Goal: Transaction & Acquisition: Purchase product/service

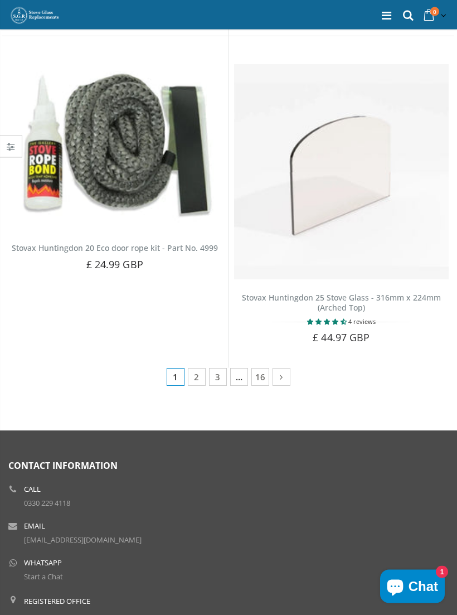
scroll to position [1621, 0]
click at [287, 372] on icon at bounding box center [282, 376] width 12 height 11
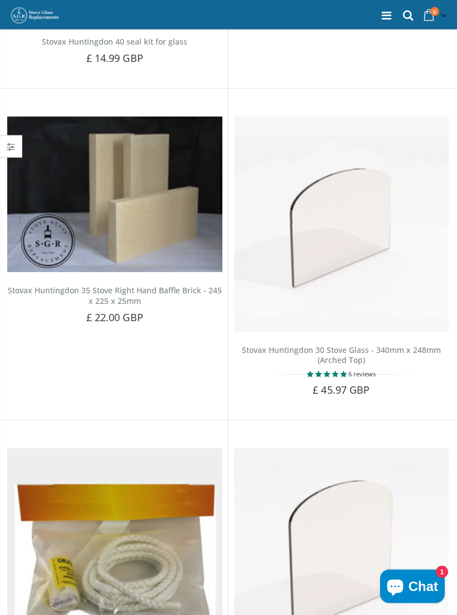
scroll to position [647, 0]
click at [388, 305] on img at bounding box center [341, 224] width 215 height 215
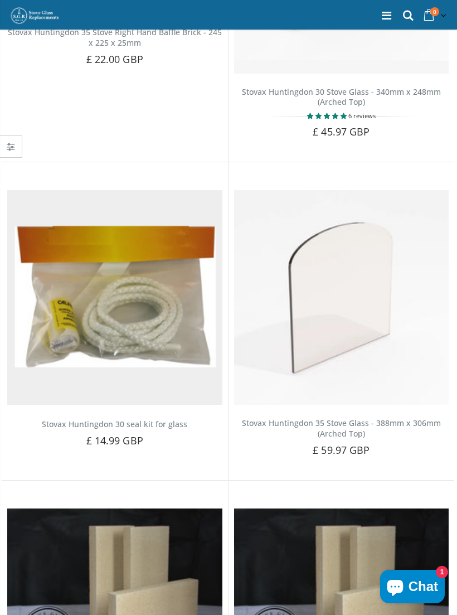
scroll to position [903, 0]
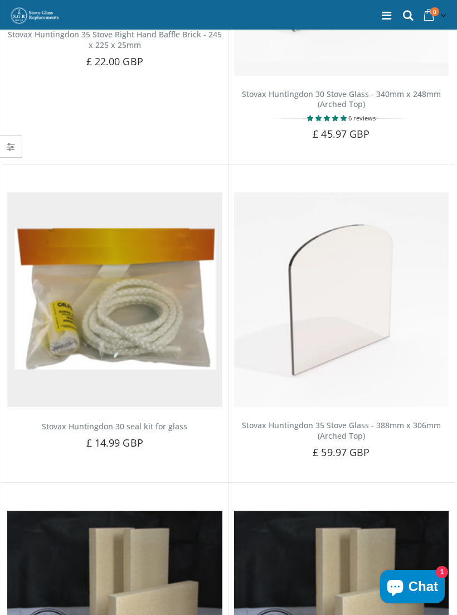
click at [195, 354] on img at bounding box center [114, 299] width 215 height 215
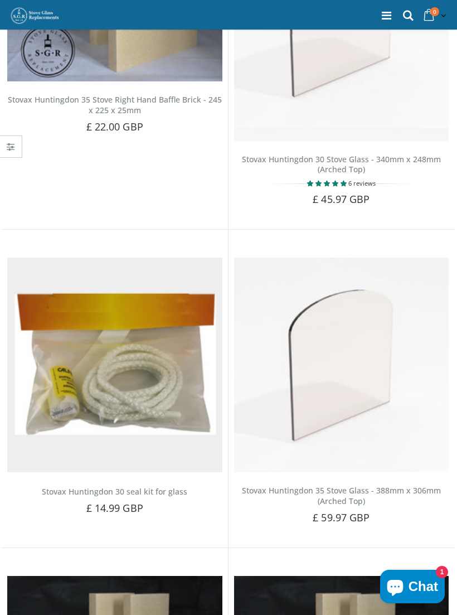
scroll to position [822, 0]
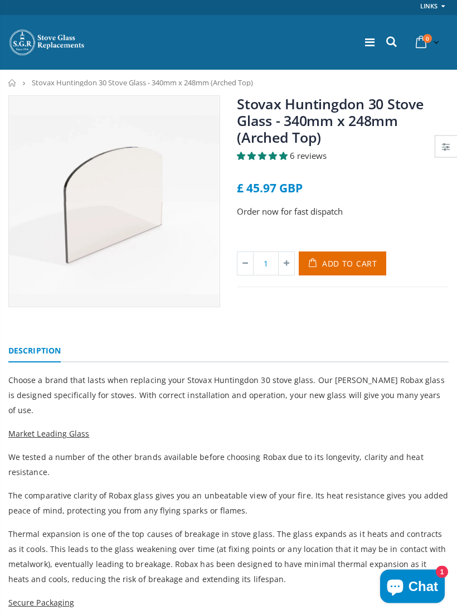
scroll to position [4, 0]
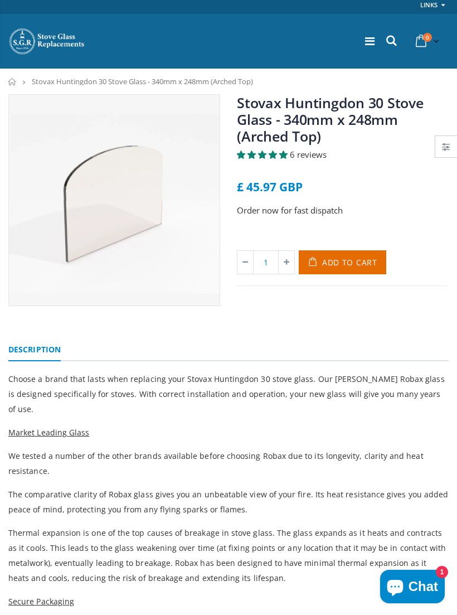
click at [311, 151] on span "6 reviews" at bounding box center [308, 154] width 37 height 11
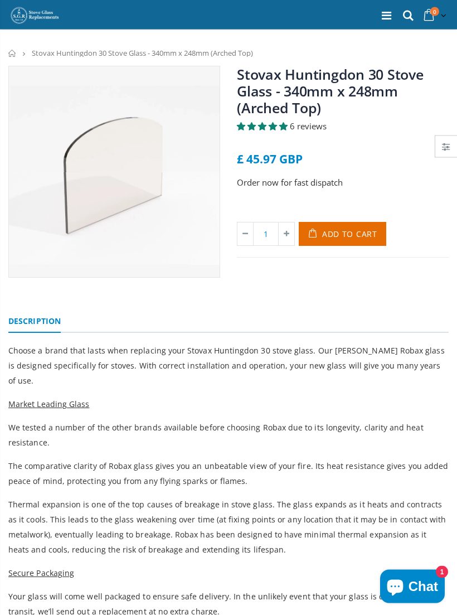
scroll to position [0, 0]
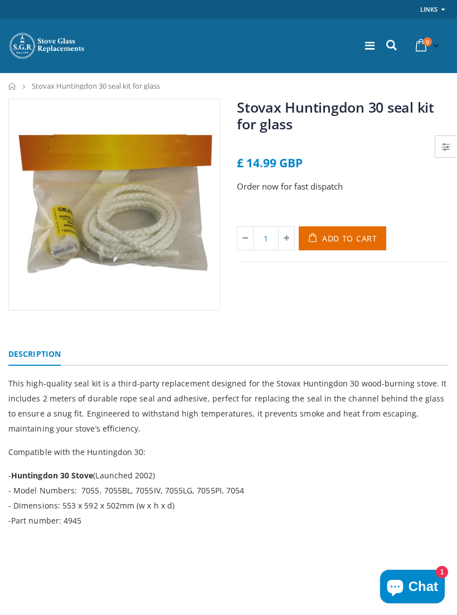
click at [55, 5] on div "Links My Account Login" at bounding box center [228, 9] width 441 height 18
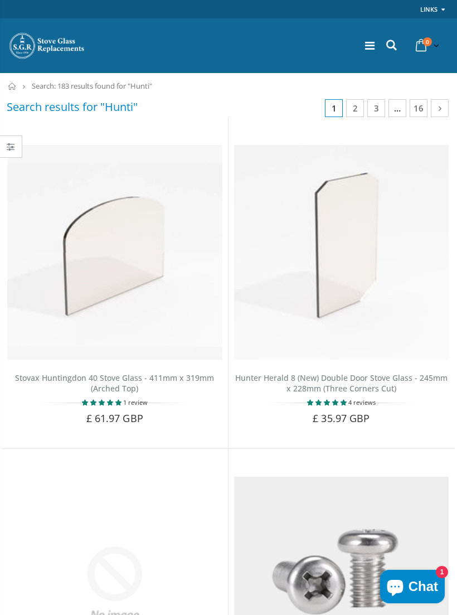
click at [437, 8] on link "Links" at bounding box center [429, 9] width 17 height 14
click at [263, 187] on img at bounding box center [341, 252] width 215 height 215
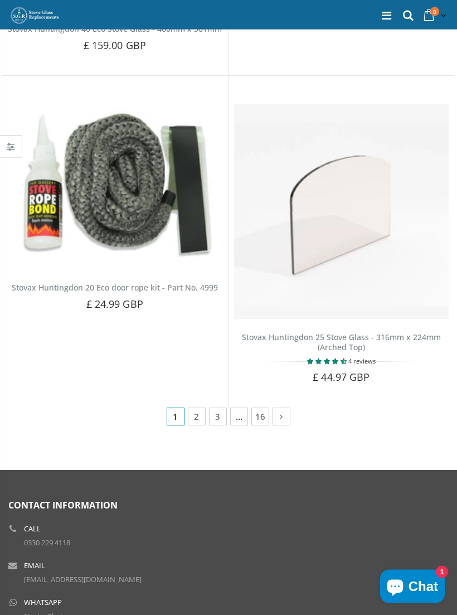
scroll to position [1578, 0]
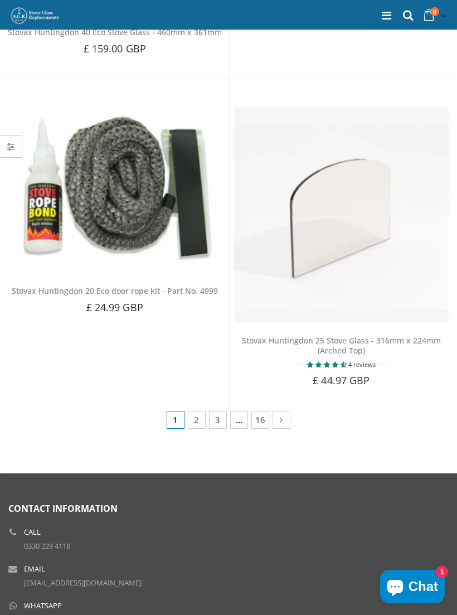
click at [286, 414] on icon at bounding box center [282, 419] width 12 height 11
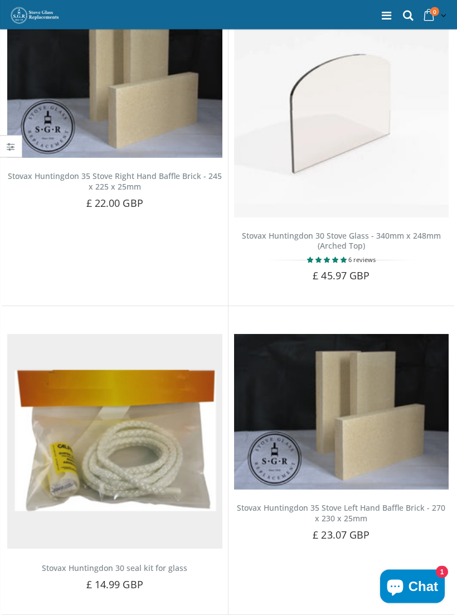
scroll to position [761, 0]
click at [365, 289] on span "Add to Cart" at bounding box center [347, 294] width 47 height 10
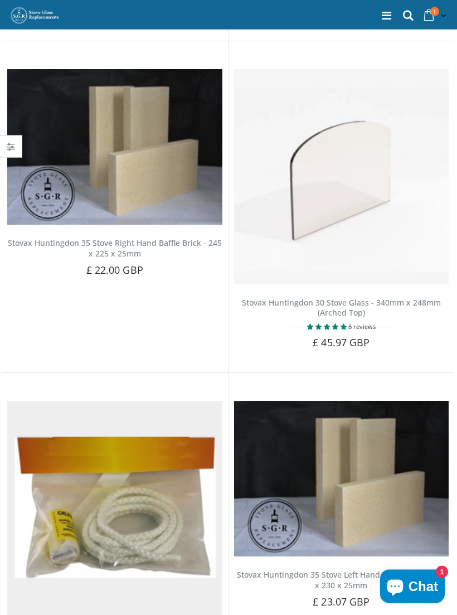
scroll to position [694, 0]
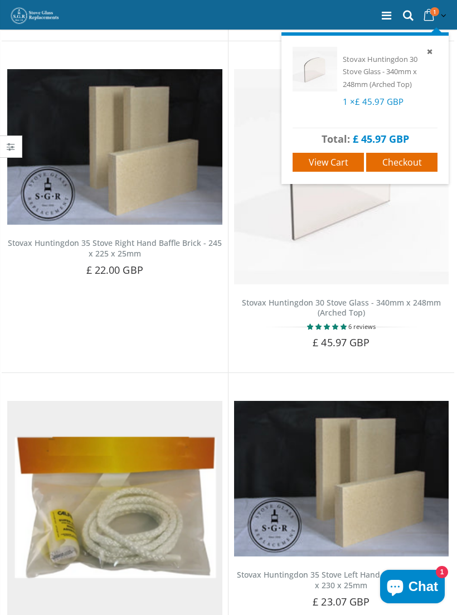
click at [345, 159] on span "View cart" at bounding box center [329, 162] width 40 height 12
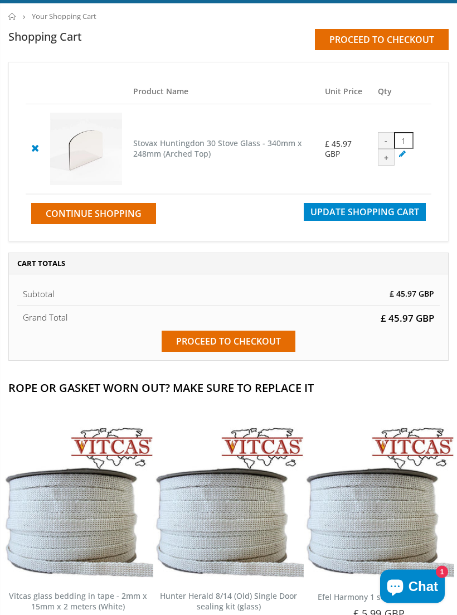
scroll to position [70, 0]
click at [134, 220] on span "Continue Shopping" at bounding box center [94, 213] width 96 height 12
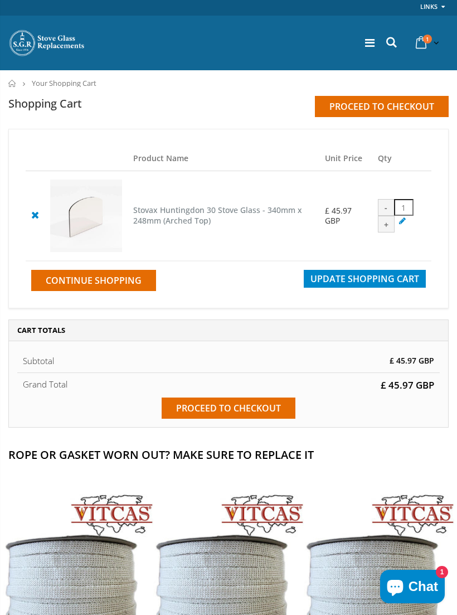
scroll to position [0, 0]
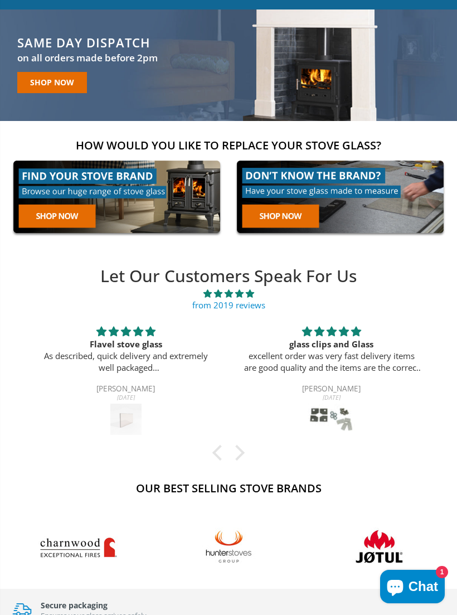
scroll to position [7, 0]
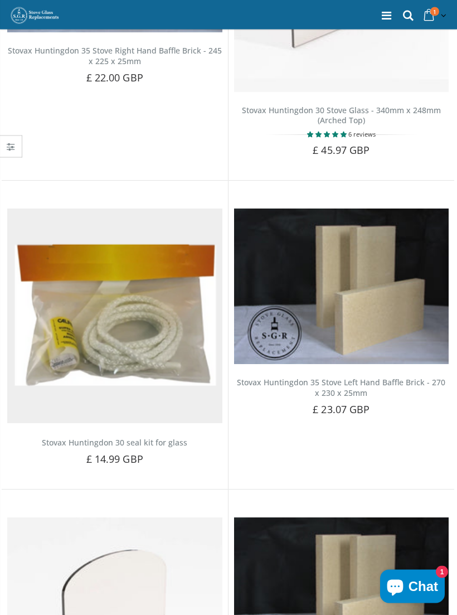
scroll to position [887, 0]
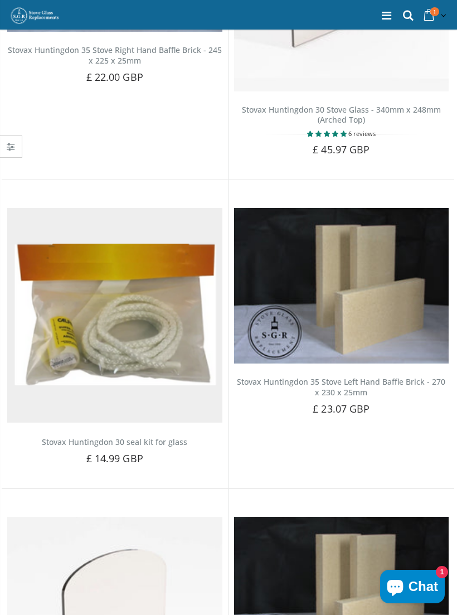
click at [141, 472] on span "Add to Cart" at bounding box center [120, 477] width 47 height 10
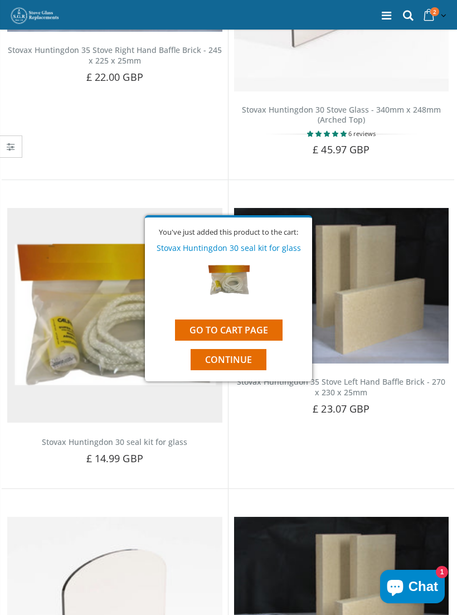
click at [262, 336] on link "Go to cart page" at bounding box center [229, 330] width 108 height 21
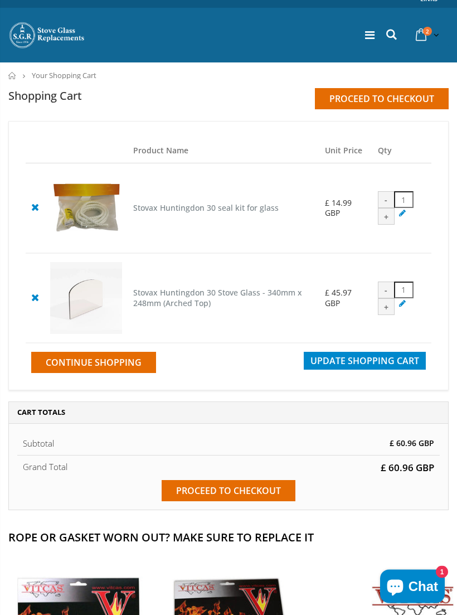
scroll to position [12, 0]
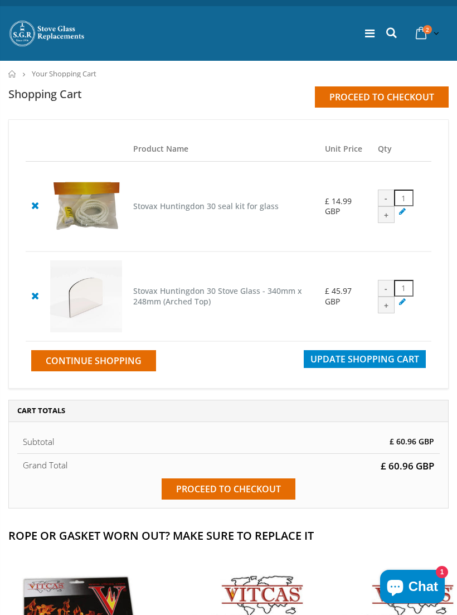
click at [372, 365] on span "Update Shopping Cart" at bounding box center [365, 359] width 109 height 12
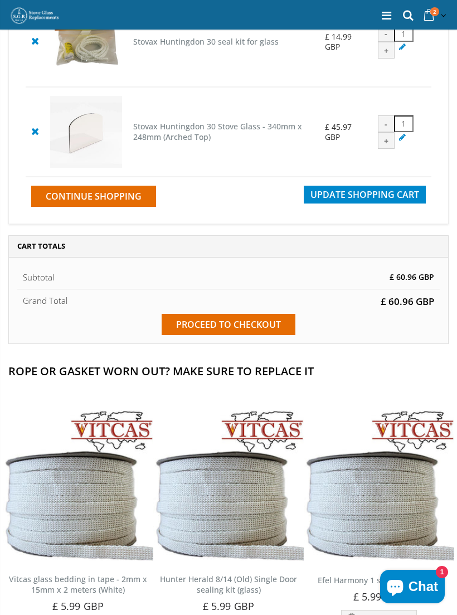
scroll to position [179, 0]
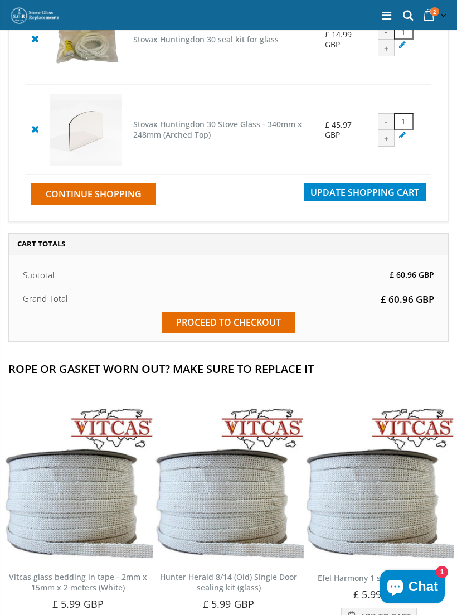
click at [270, 333] on input "Proceed to checkout" at bounding box center [229, 322] width 134 height 21
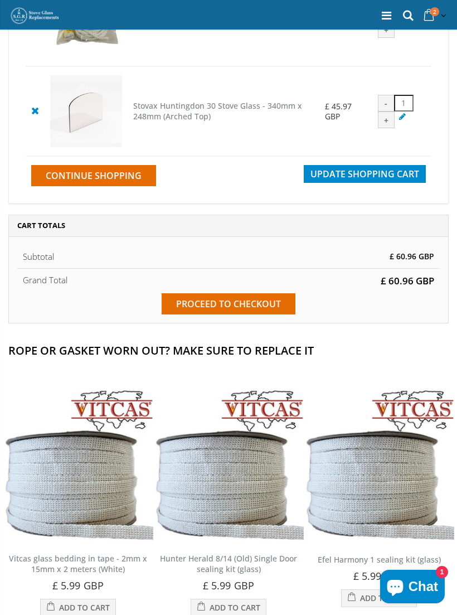
scroll to position [44, 0]
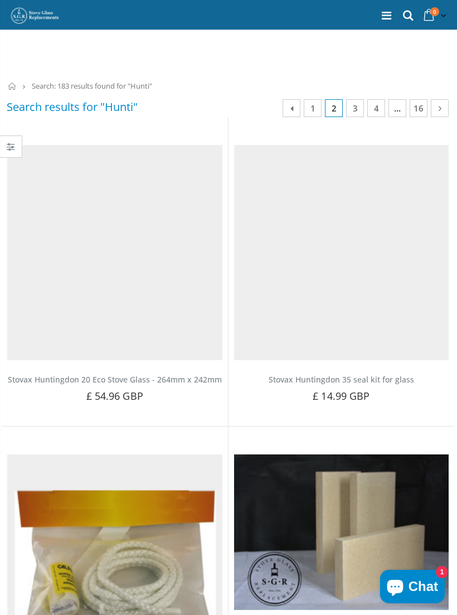
scroll to position [906, 0]
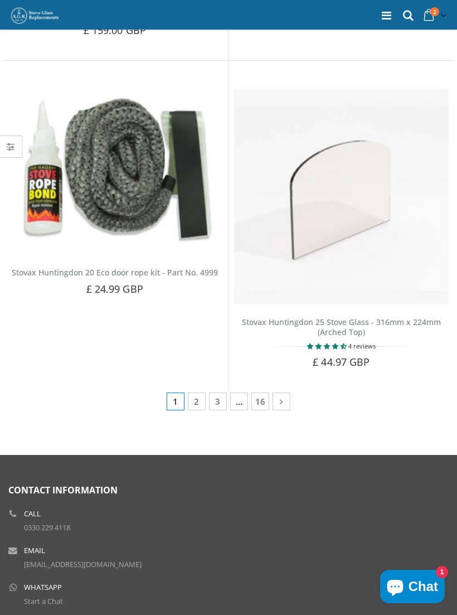
scroll to position [1596, 0]
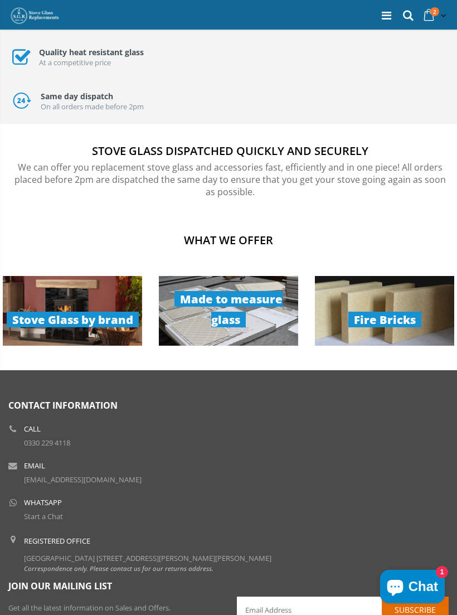
scroll to position [659, 0]
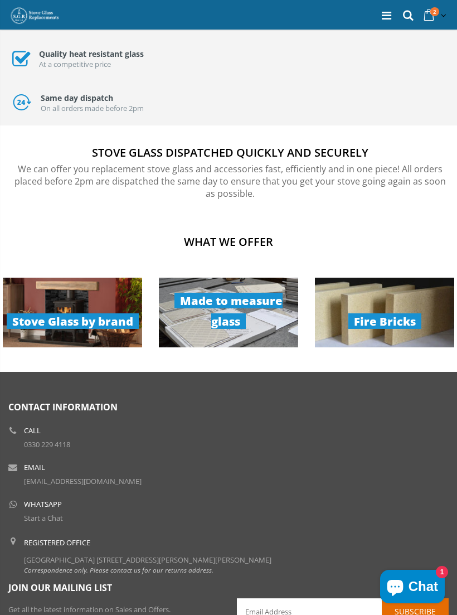
click at [107, 325] on link "Stove Glass by brand" at bounding box center [72, 313] width 139 height 70
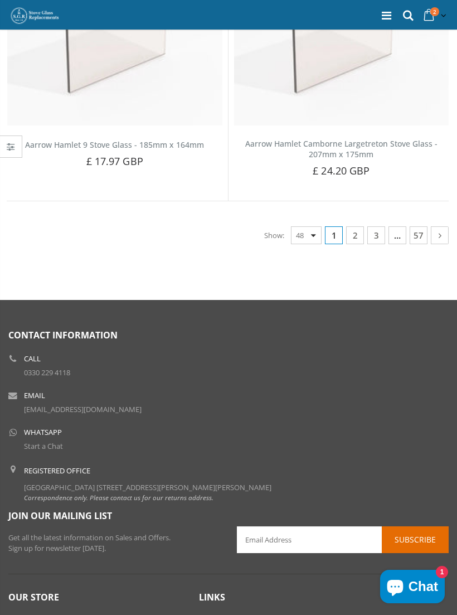
scroll to position [7710, 0]
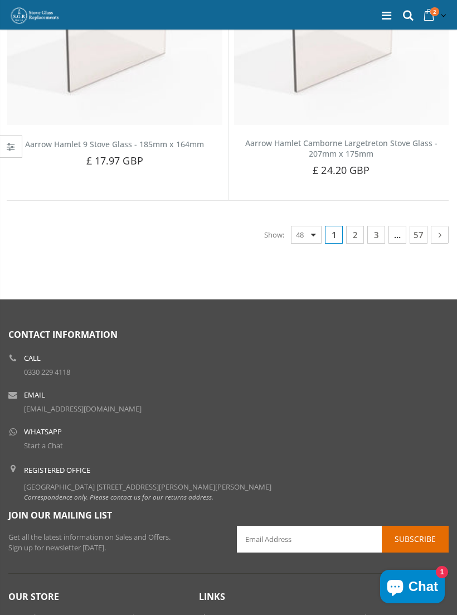
click at [443, 229] on icon at bounding box center [440, 234] width 12 height 11
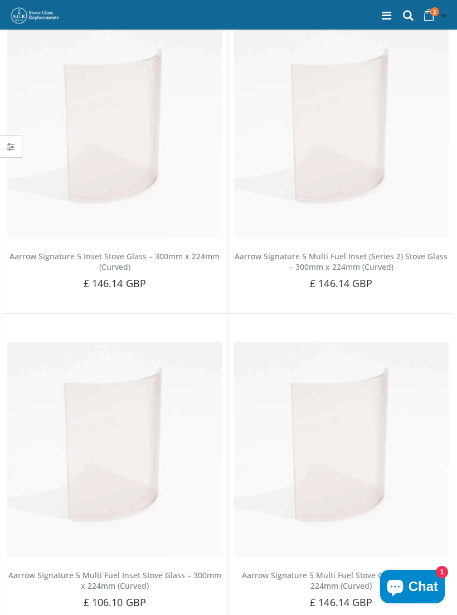
scroll to position [7671, 0]
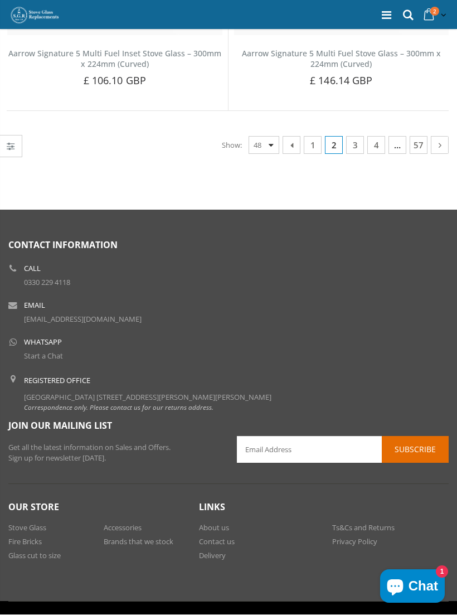
click at [378, 137] on link "4" at bounding box center [377, 146] width 18 height 18
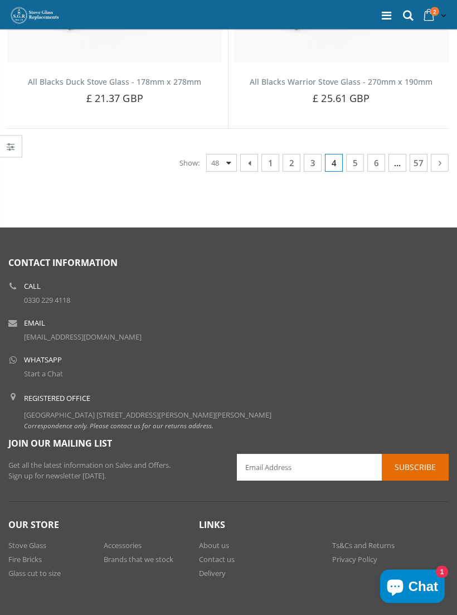
scroll to position [7808, 0]
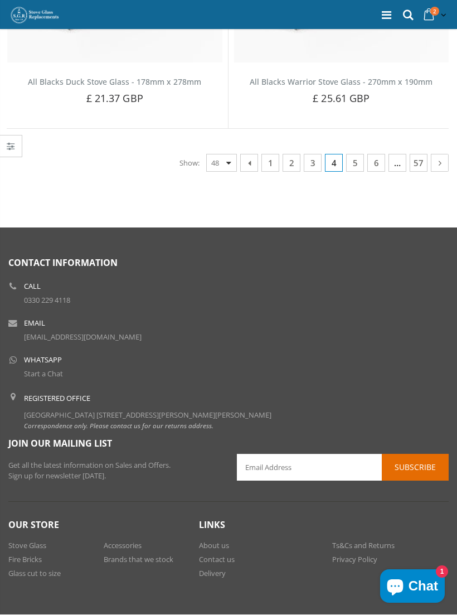
click at [379, 154] on link "6" at bounding box center [377, 163] width 18 height 18
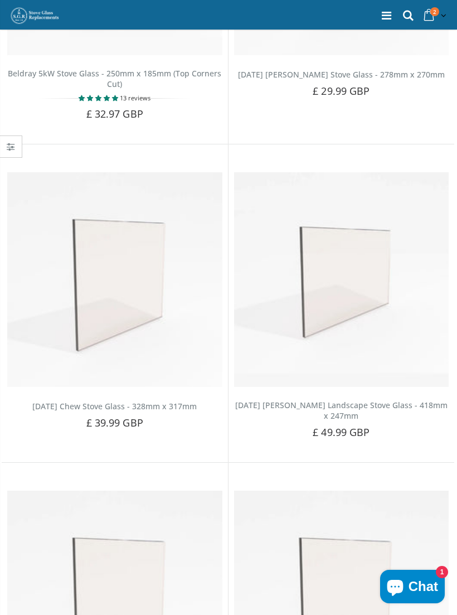
scroll to position [5360, 0]
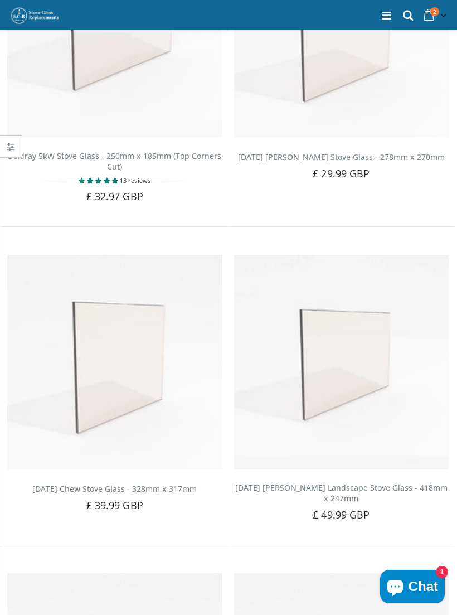
click at [388, 13] on icon at bounding box center [386, 15] width 9 height 11
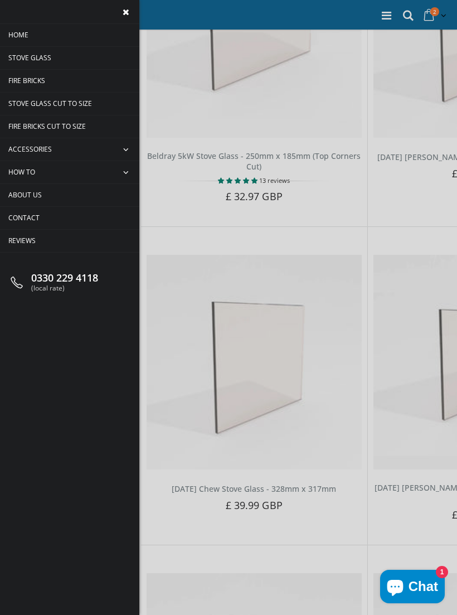
click at [45, 57] on span "Stove Glass" at bounding box center [29, 57] width 43 height 9
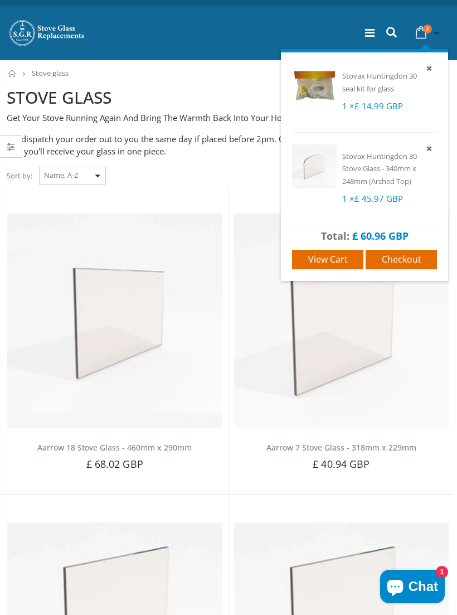
scroll to position [15, 0]
